Goal: Contribute content

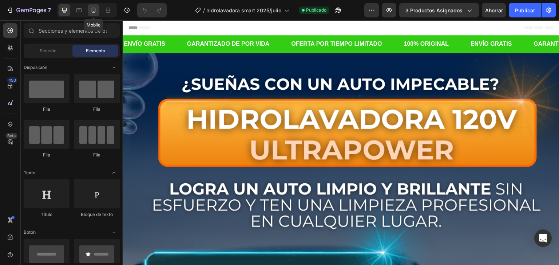
click at [88, 9] on div at bounding box center [94, 10] width 12 height 12
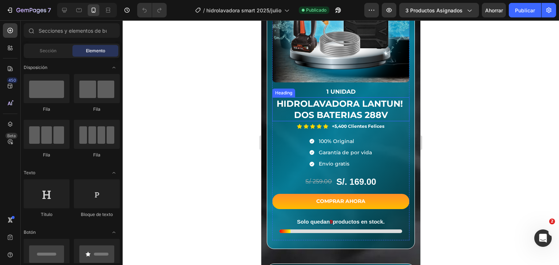
scroll to position [2000, 0]
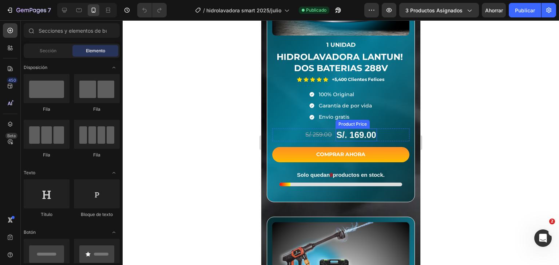
click at [349, 132] on div "S/. 169.00" at bounding box center [355, 135] width 41 height 13
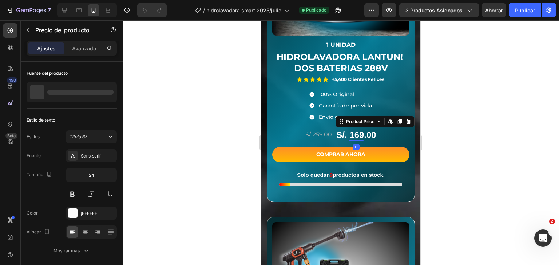
click at [354, 129] on div "S/. 169.00" at bounding box center [355, 135] width 41 height 13
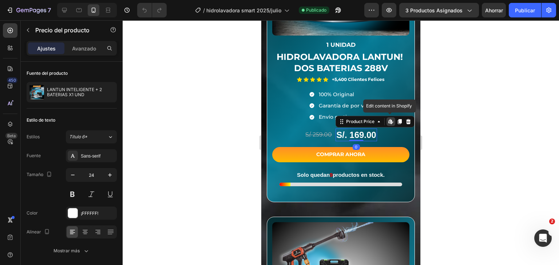
click at [354, 129] on div "S/. 169.00" at bounding box center [355, 135] width 41 height 13
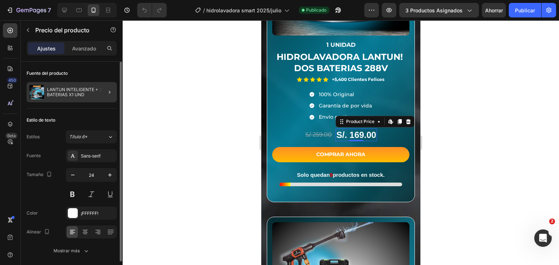
click at [88, 93] on p "LANTUN INTELIGENTE + 2 BATERIAS X1 UND" at bounding box center [80, 92] width 67 height 10
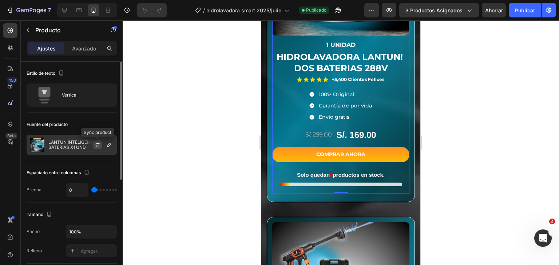
click at [98, 145] on icon "button" at bounding box center [98, 145] width 6 height 6
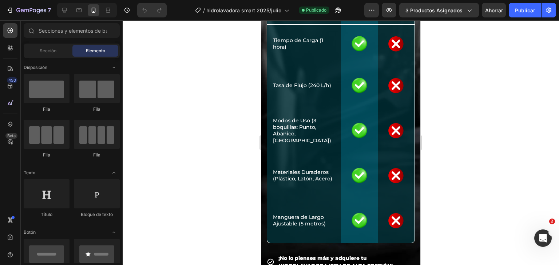
scroll to position [2910, 0]
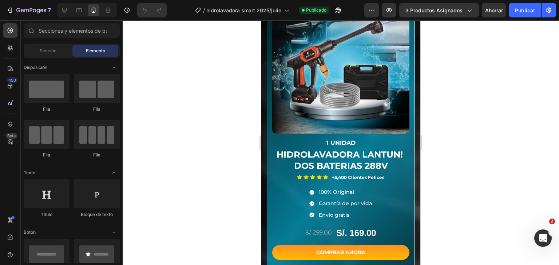
drag, startPoint x: 418, startPoint y: 179, endPoint x: 450, endPoint y: 204, distance: 40.9
click at [355, 227] on div "S/. 169.00 Product Price Product Price" at bounding box center [355, 233] width 41 height 13
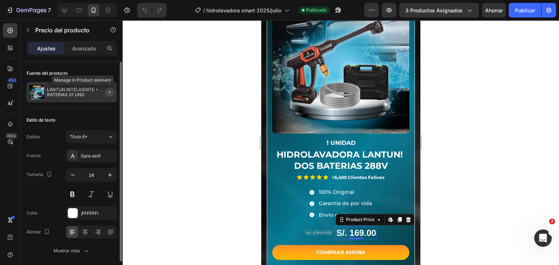
click at [108, 92] on icon "button" at bounding box center [110, 92] width 6 height 6
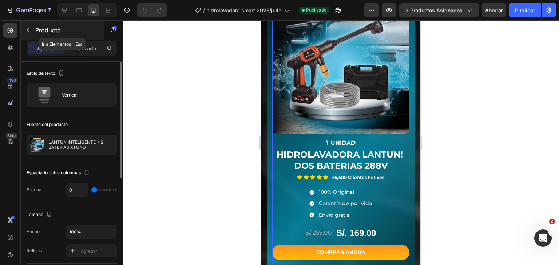
click at [25, 28] on icon "button" at bounding box center [28, 30] width 6 height 6
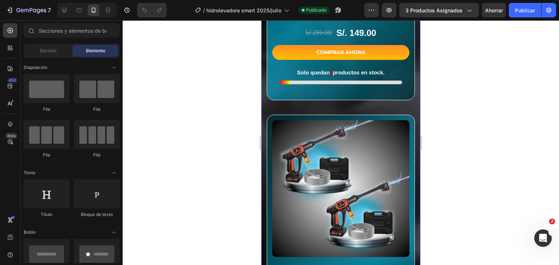
scroll to position [3222, 0]
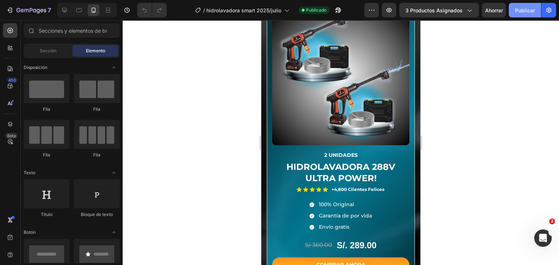
click at [529, 8] on font "Publicar" at bounding box center [525, 10] width 20 height 6
